Goal: Check status: Check status

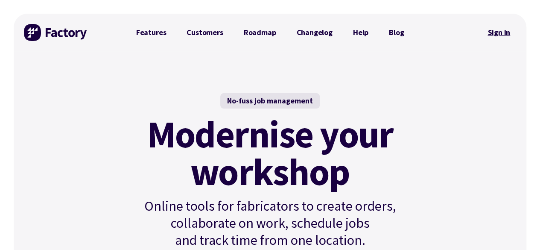
click at [498, 29] on link "Sign in" at bounding box center [498, 33] width 35 height 20
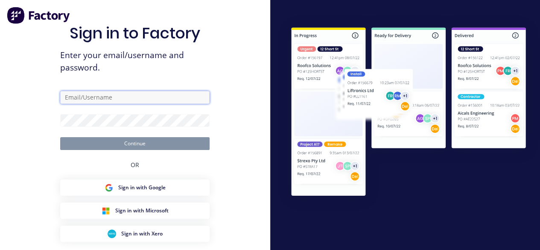
click at [116, 99] on input "text" at bounding box center [134, 97] width 149 height 13
type input "[PERSON_NAME][EMAIL_ADDRESS][DOMAIN_NAME]"
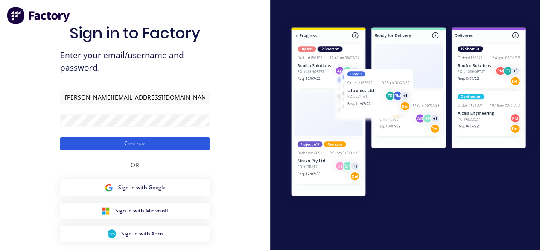
click at [122, 140] on button "Continue" at bounding box center [134, 143] width 149 height 13
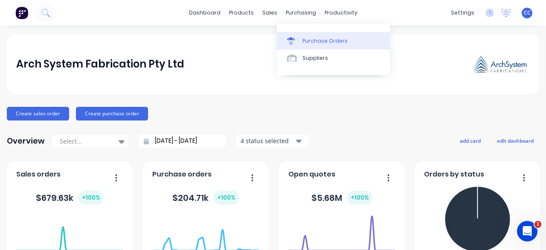
click at [312, 43] on div "Purchase Orders" at bounding box center [325, 41] width 45 height 8
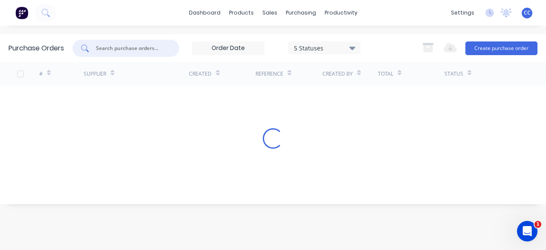
click at [137, 51] on input "text" at bounding box center [130, 48] width 71 height 9
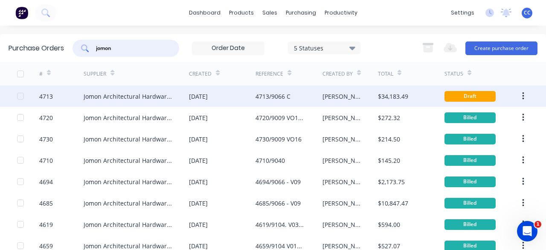
type input "jomon"
click at [277, 99] on div "4713/9066 C" at bounding box center [273, 96] width 35 height 9
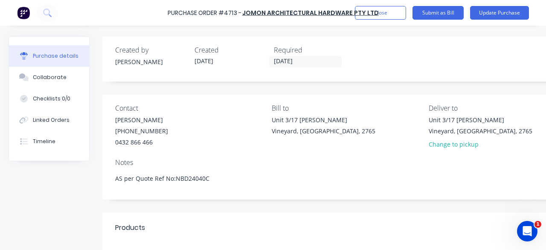
type textarea "x"
